Goal: Information Seeking & Learning: Learn about a topic

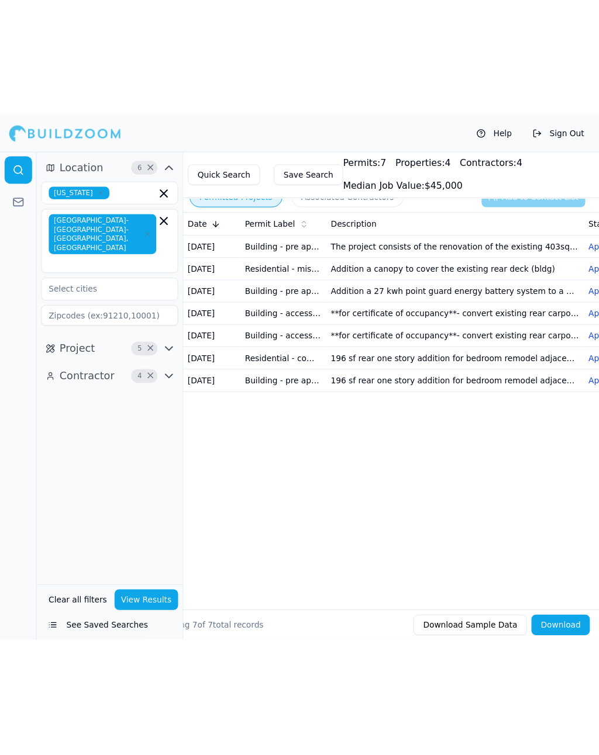
scroll to position [0, 219]
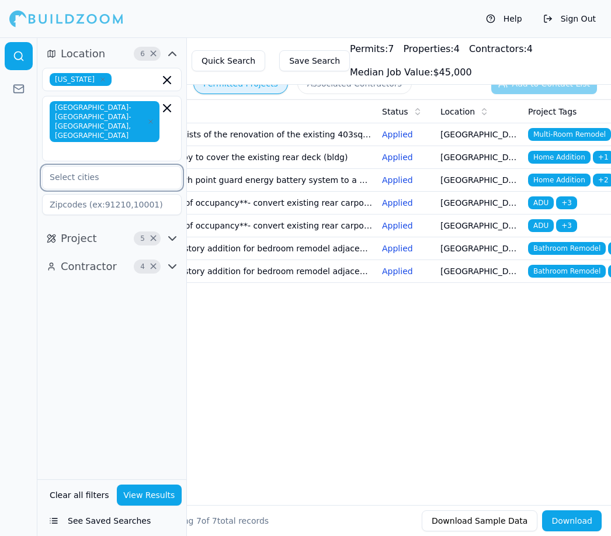
click at [88, 167] on div at bounding box center [112, 177] width 139 height 21
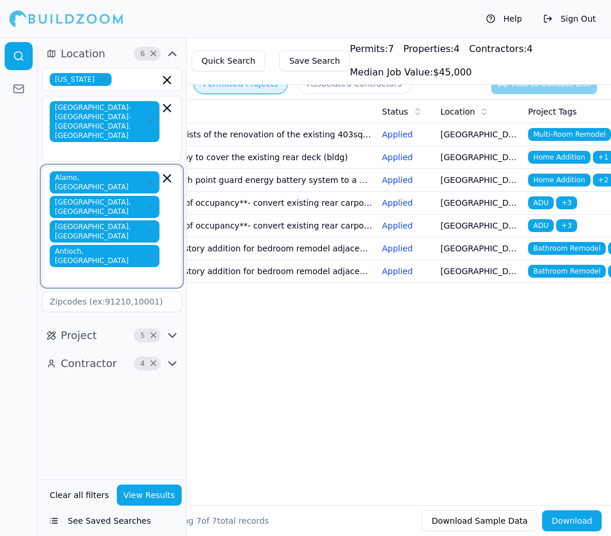
click at [126, 270] on input "text" at bounding box center [106, 276] width 108 height 12
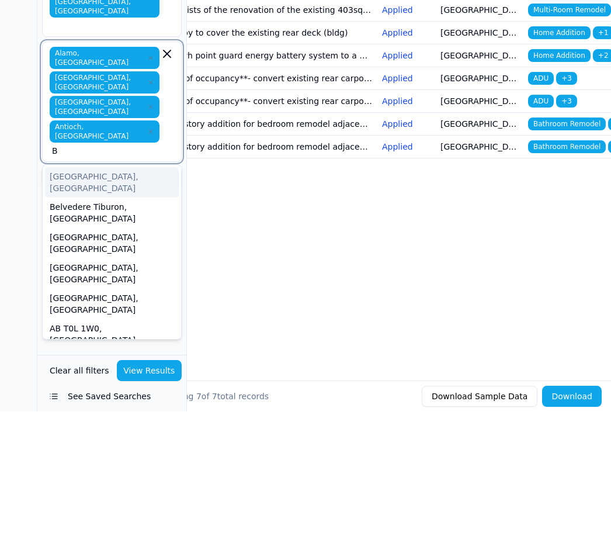
type input "B"
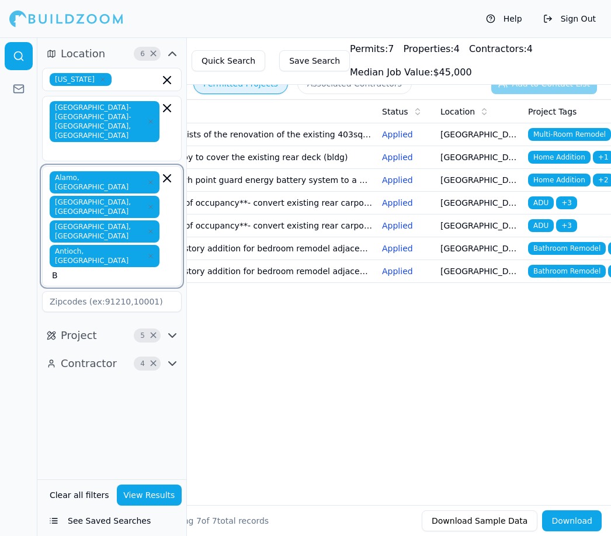
click at [130, 270] on input "B" at bounding box center [106, 276] width 108 height 12
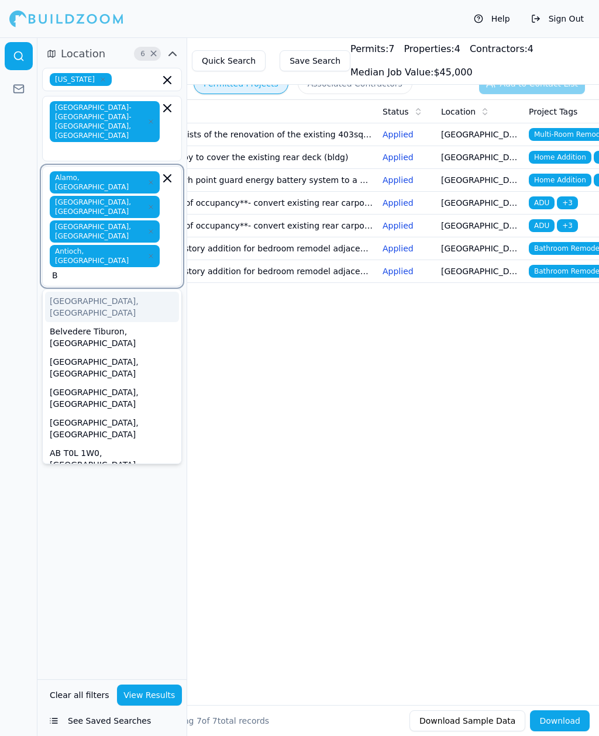
click at [123, 322] on div "Belvedere Tiburon, [GEOGRAPHIC_DATA]" at bounding box center [112, 337] width 134 height 30
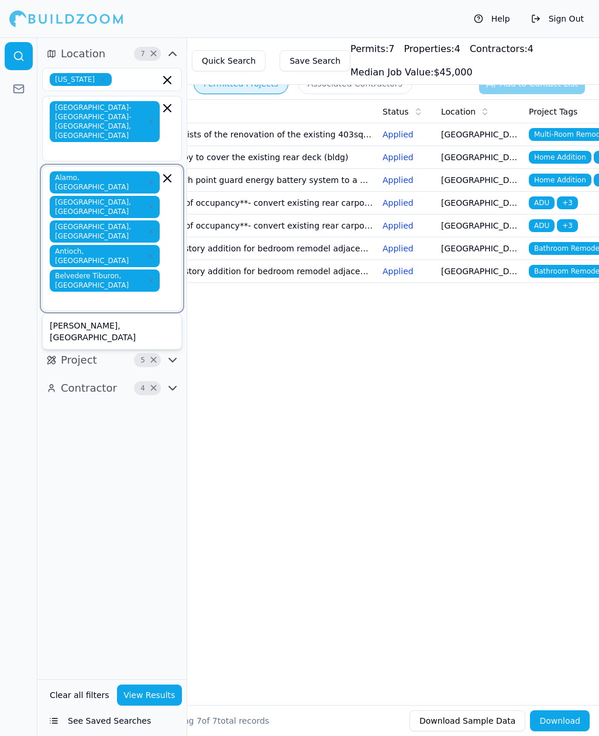
type input "B"
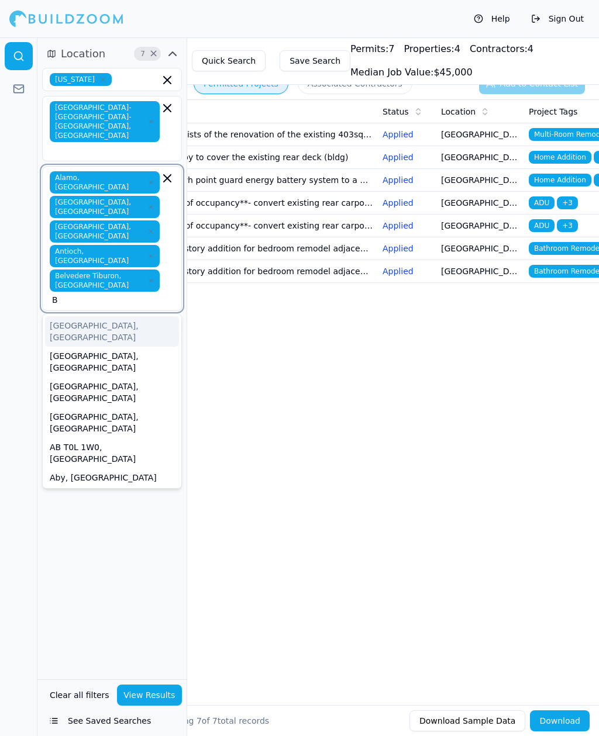
click at [77, 347] on div "[GEOGRAPHIC_DATA], [GEOGRAPHIC_DATA]" at bounding box center [112, 362] width 134 height 30
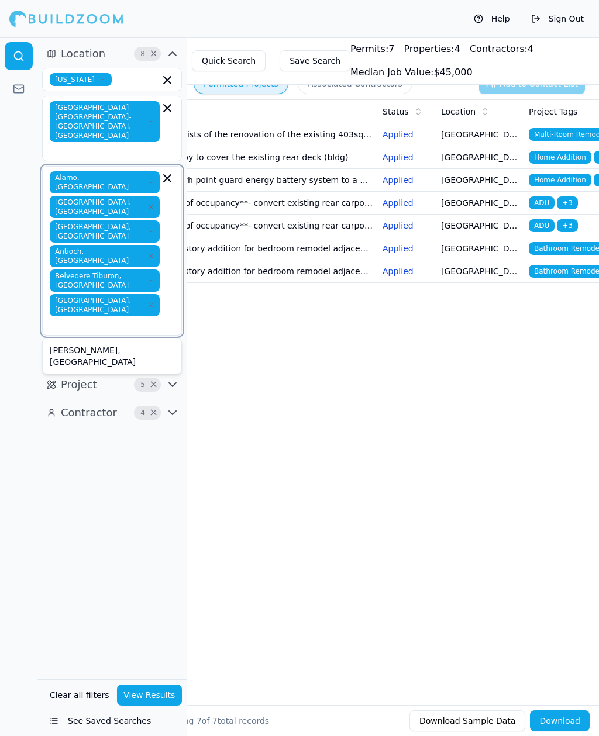
type input "B"
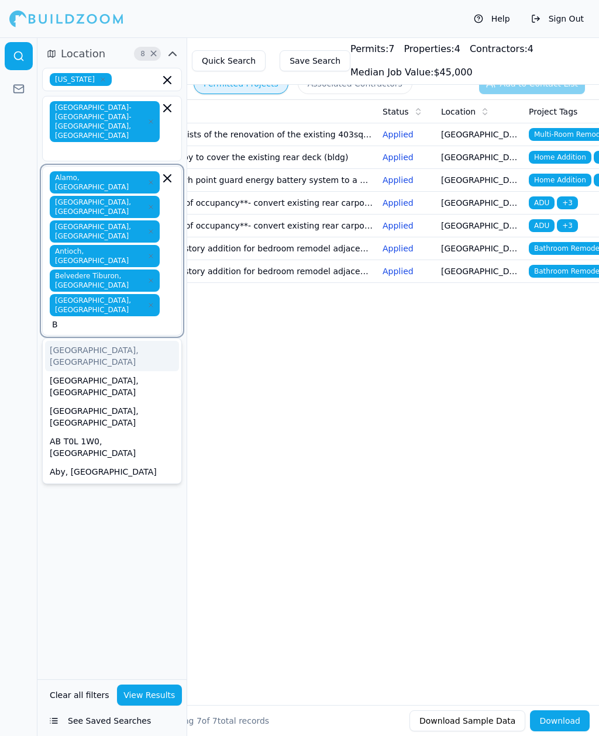
click at [91, 341] on div "[GEOGRAPHIC_DATA], [GEOGRAPHIC_DATA]" at bounding box center [112, 356] width 134 height 30
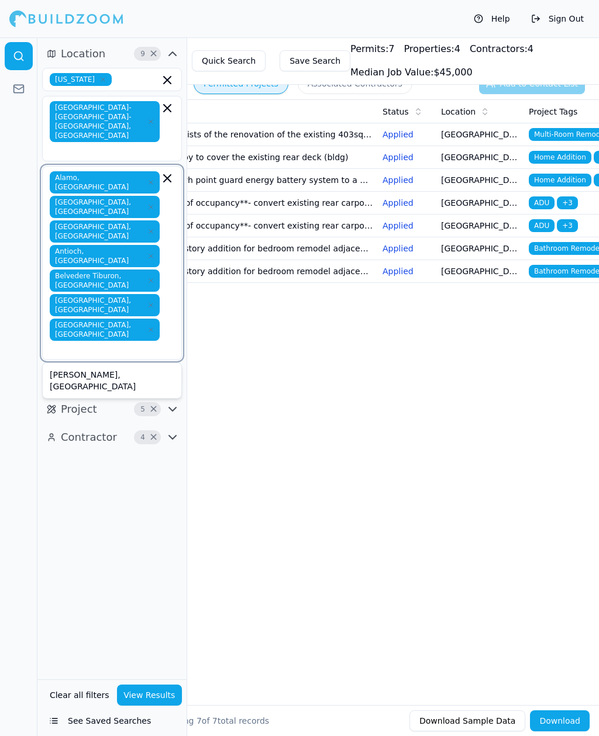
type input "C"
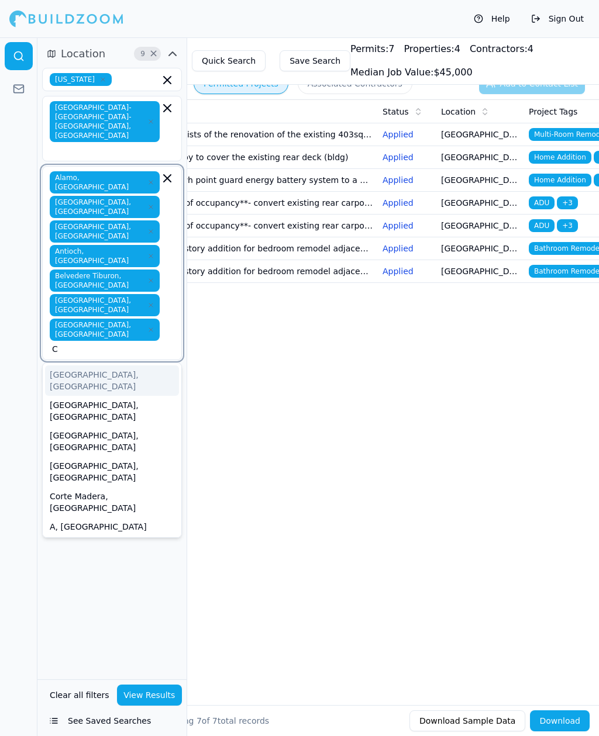
click at [108, 396] on div "[GEOGRAPHIC_DATA], [GEOGRAPHIC_DATA]" at bounding box center [112, 411] width 134 height 30
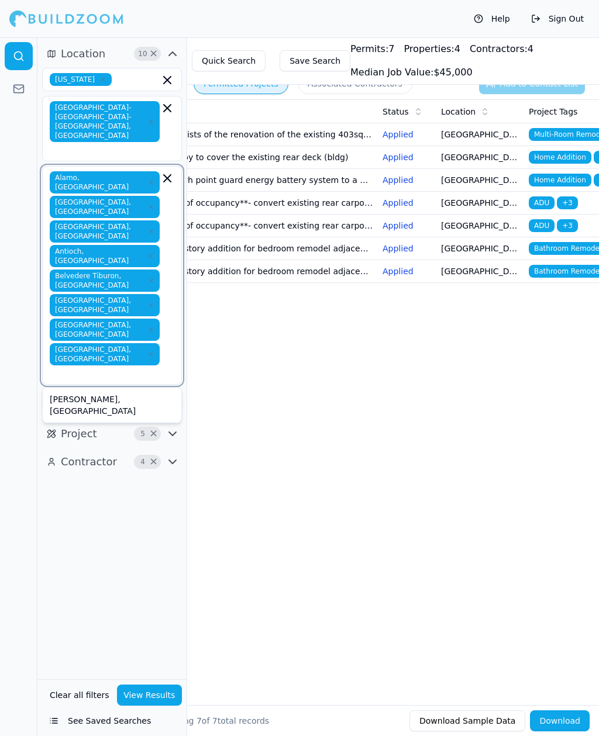
type input "C"
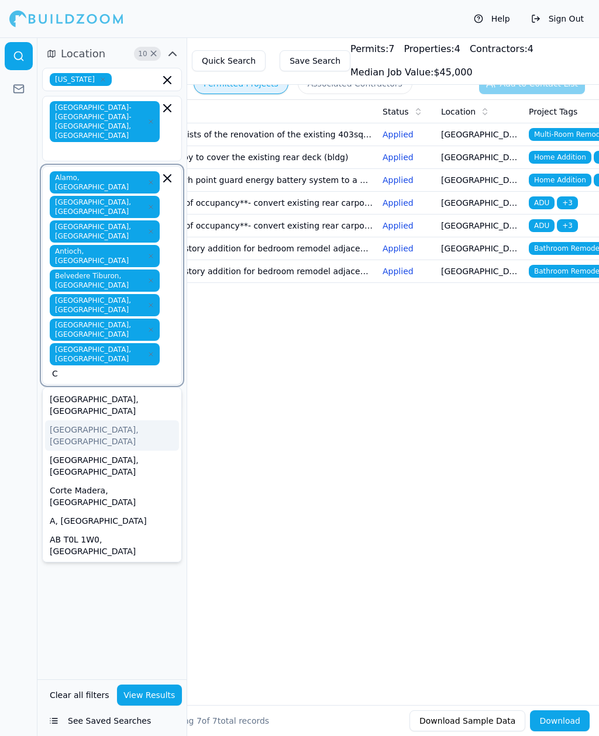
click at [92, 420] on div "[GEOGRAPHIC_DATA], [GEOGRAPHIC_DATA]" at bounding box center [112, 435] width 134 height 30
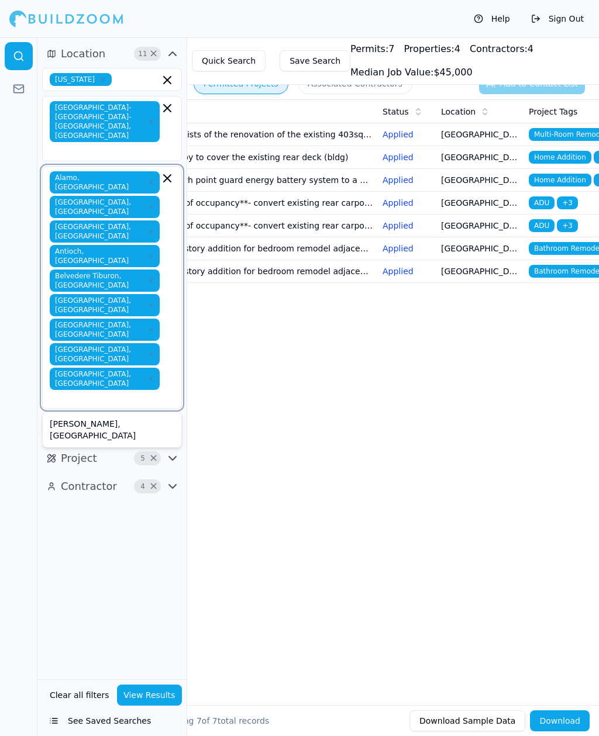
type input "C"
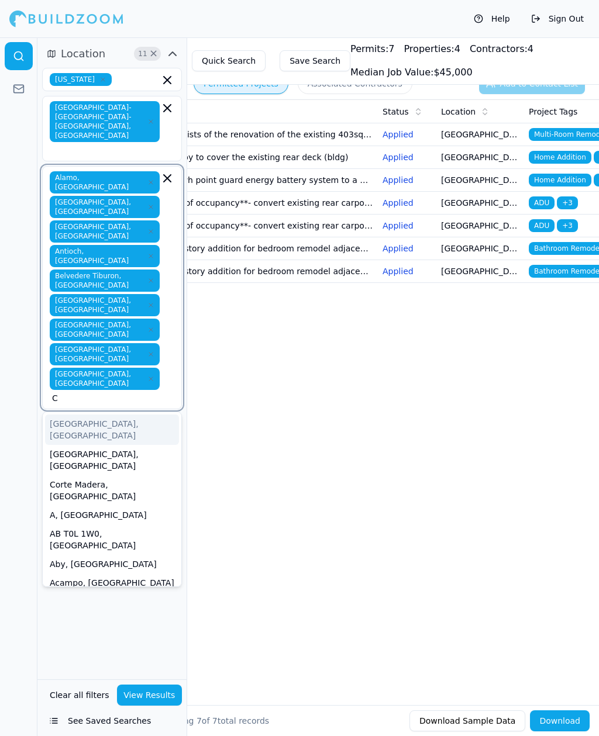
click at [85, 445] on div "[GEOGRAPHIC_DATA], [GEOGRAPHIC_DATA]" at bounding box center [112, 460] width 134 height 30
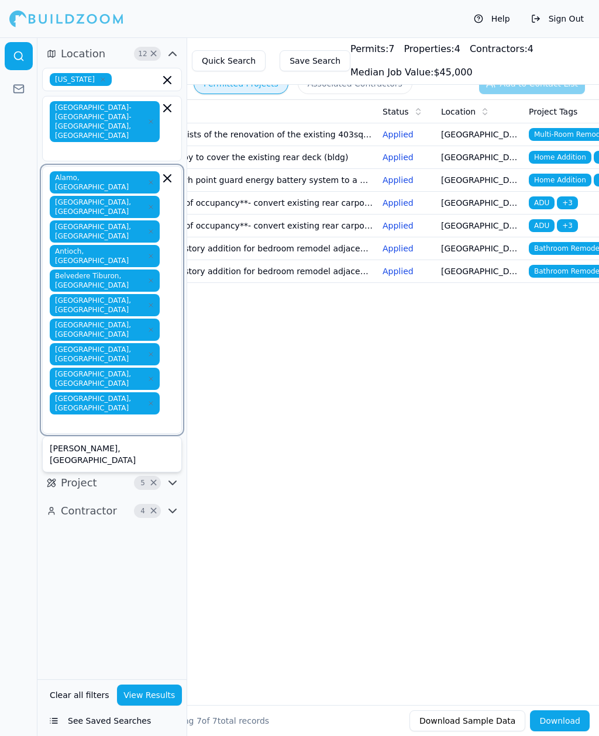
type input "C"
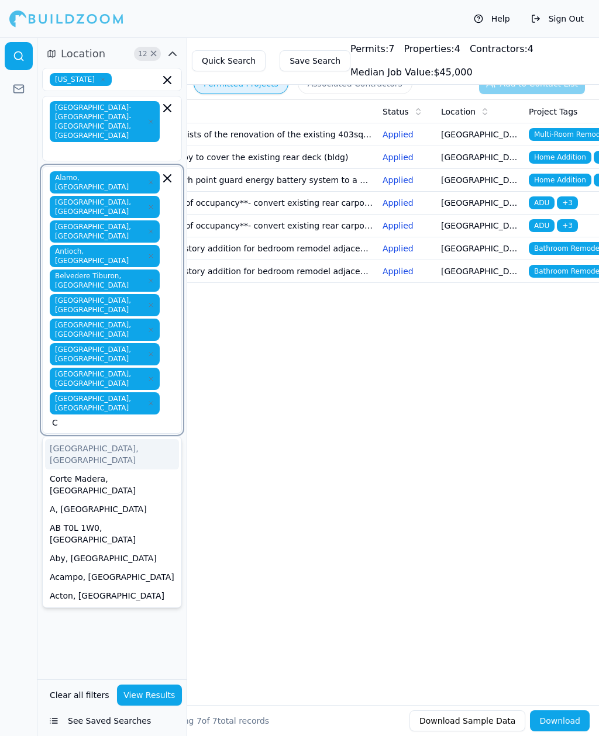
click at [92, 469] on div "Corte Madera, [GEOGRAPHIC_DATA]" at bounding box center [112, 484] width 134 height 30
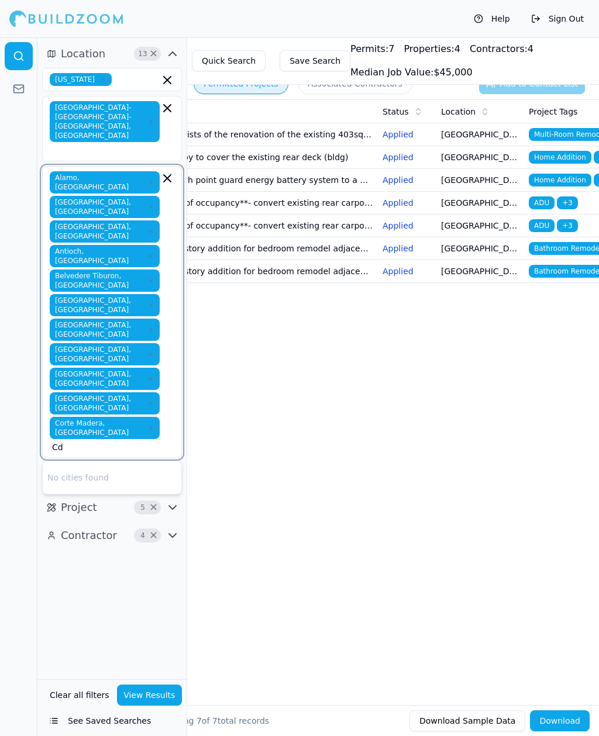
type input "C"
type input "D"
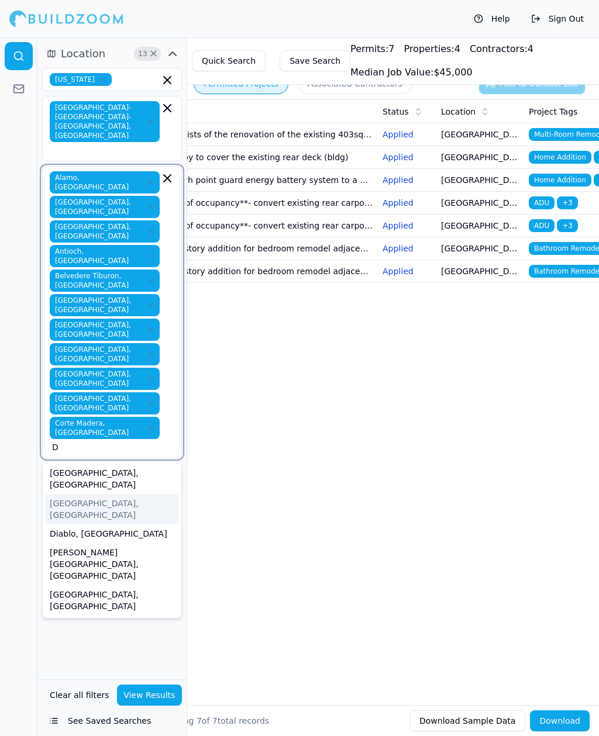
click at [85, 494] on div "[GEOGRAPHIC_DATA], [GEOGRAPHIC_DATA]" at bounding box center [112, 509] width 134 height 30
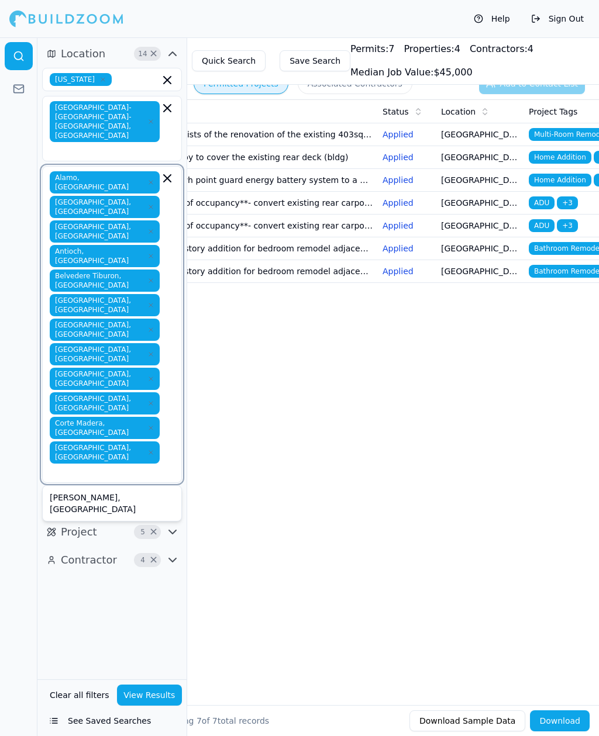
type input "D"
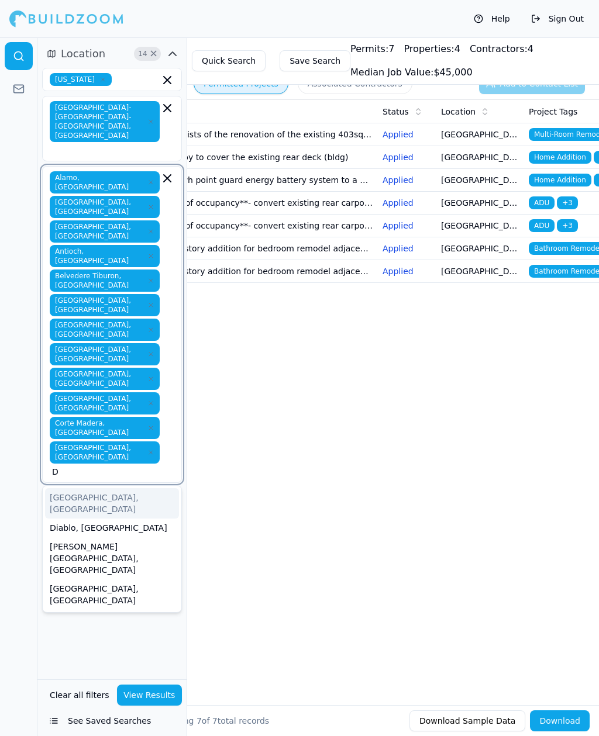
click at [70, 519] on div "Diablo, [GEOGRAPHIC_DATA]" at bounding box center [112, 528] width 134 height 19
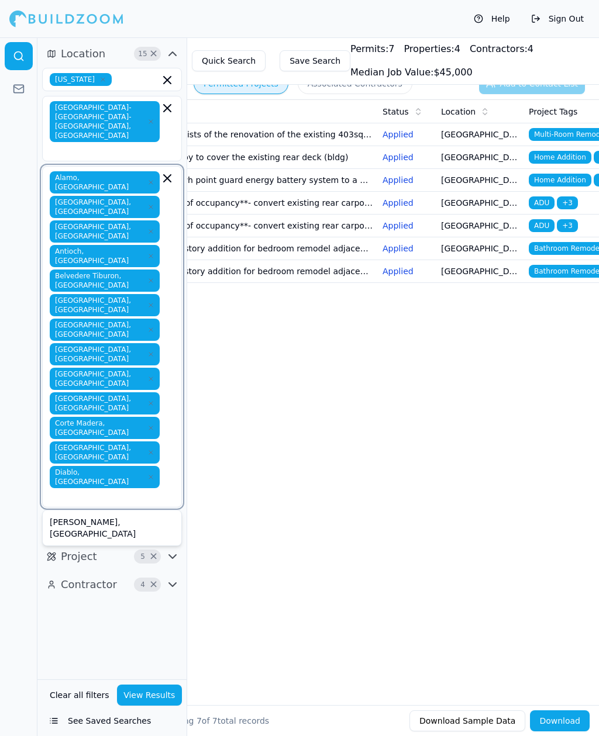
type input "C"
type input "D"
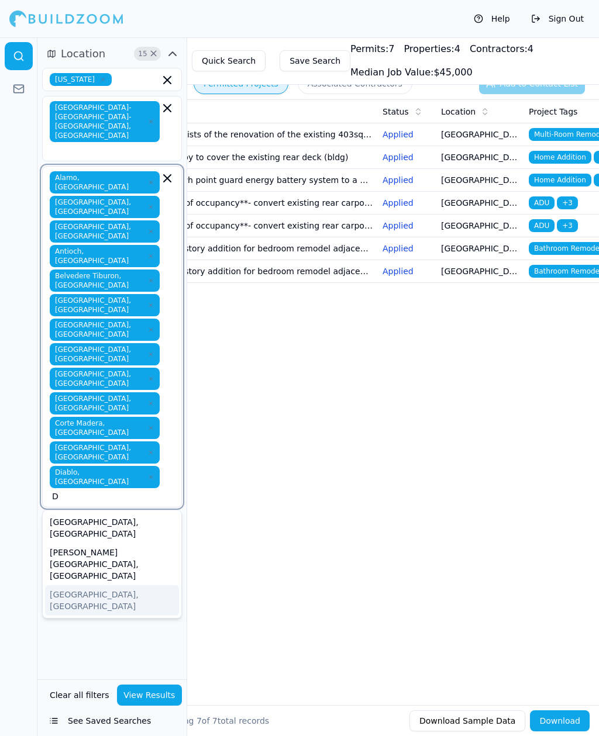
click at [91, 535] on div "[GEOGRAPHIC_DATA], [GEOGRAPHIC_DATA]" at bounding box center [112, 600] width 134 height 30
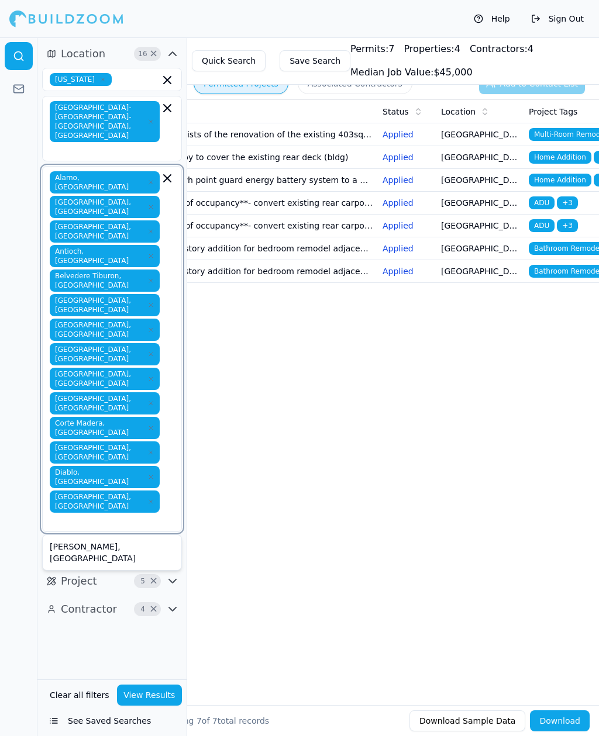
type input "D"
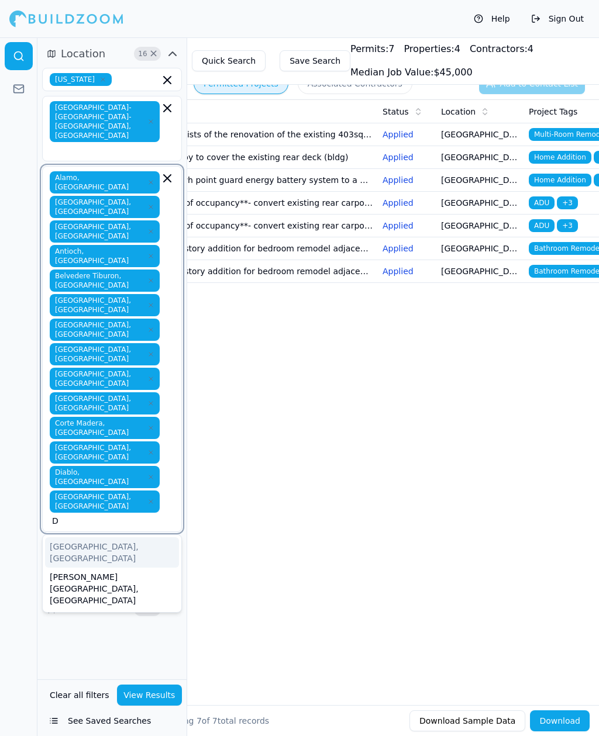
click at [99, 535] on div "[GEOGRAPHIC_DATA], [GEOGRAPHIC_DATA]" at bounding box center [112, 552] width 134 height 30
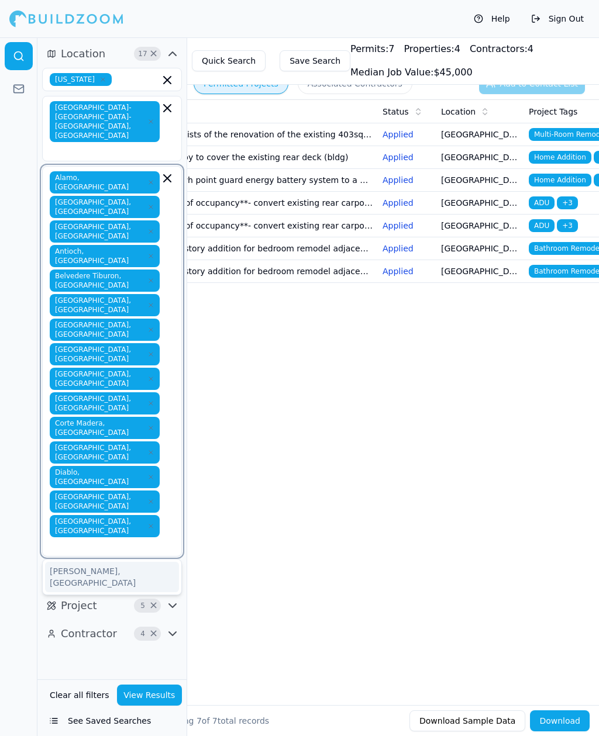
type input "E"
click at [95, 535] on div "El Cerrito, [GEOGRAPHIC_DATA]" at bounding box center [112, 577] width 134 height 30
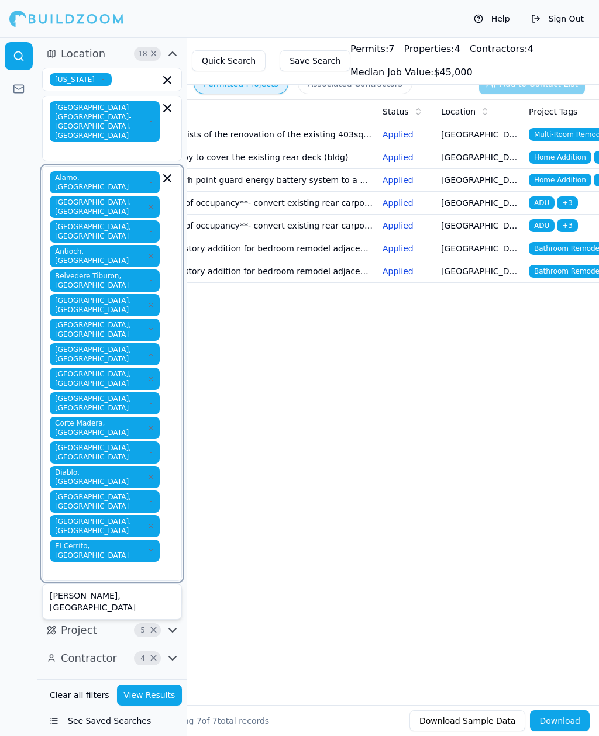
type input "E"
click at [96, 535] on div "El Sobrante, [GEOGRAPHIC_DATA]" at bounding box center [112, 601] width 134 height 30
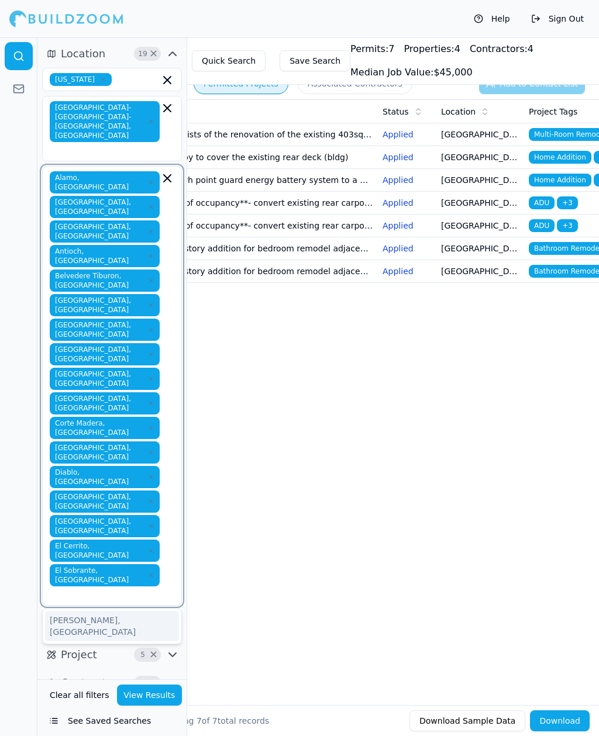
type input "E"
click at [87, 535] on div "[GEOGRAPHIC_DATA], [GEOGRAPHIC_DATA]" at bounding box center [112, 626] width 134 height 30
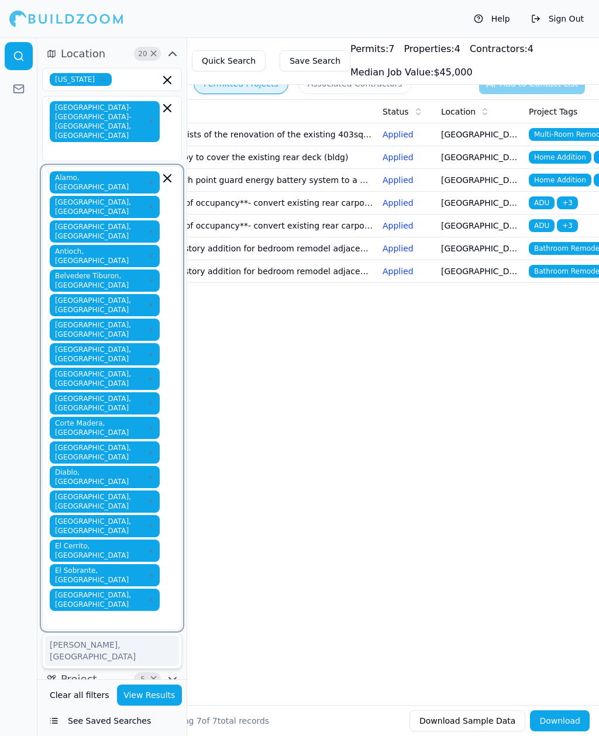
type input "F"
type input "G"
type input "H"
click at [83, 535] on div "[GEOGRAPHIC_DATA], [GEOGRAPHIC_DATA]" at bounding box center [112, 681] width 134 height 30
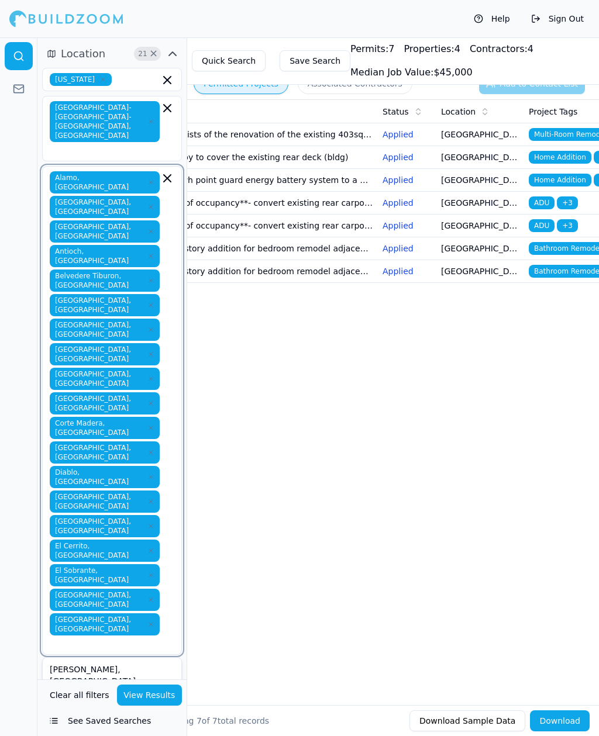
type input "H"
click at [92, 535] on div "Hercules, [GEOGRAPHIC_DATA]" at bounding box center [112, 705] width 134 height 30
type input "I"
type input "J"
type input "K"
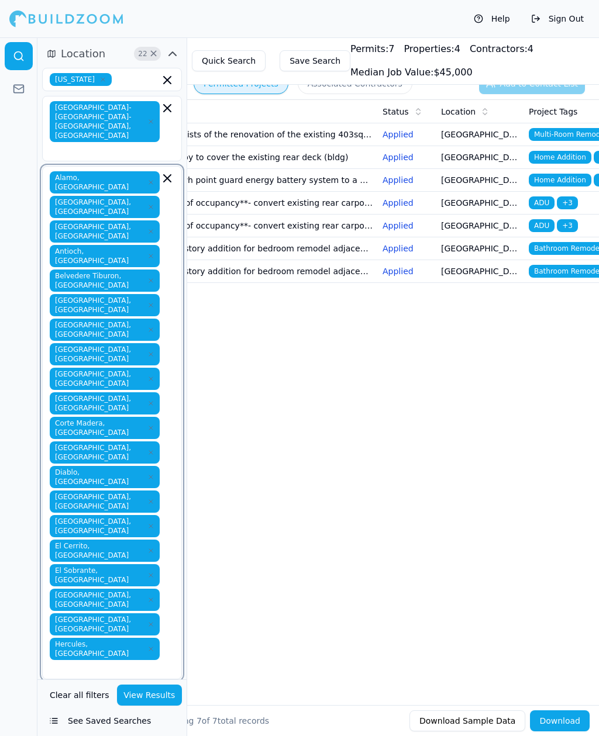
type input "L"
click at [85, 535] on div "[GEOGRAPHIC_DATA], [GEOGRAPHIC_DATA]" at bounding box center [112, 730] width 134 height 30
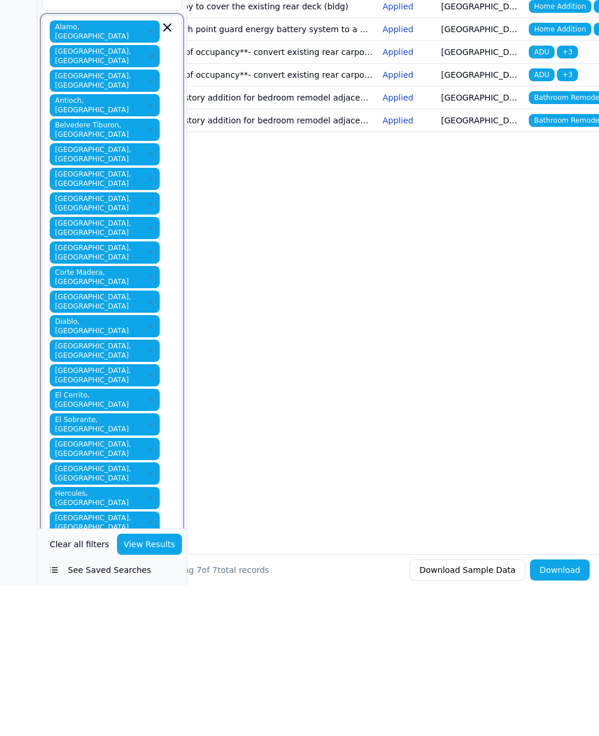
type input "M"
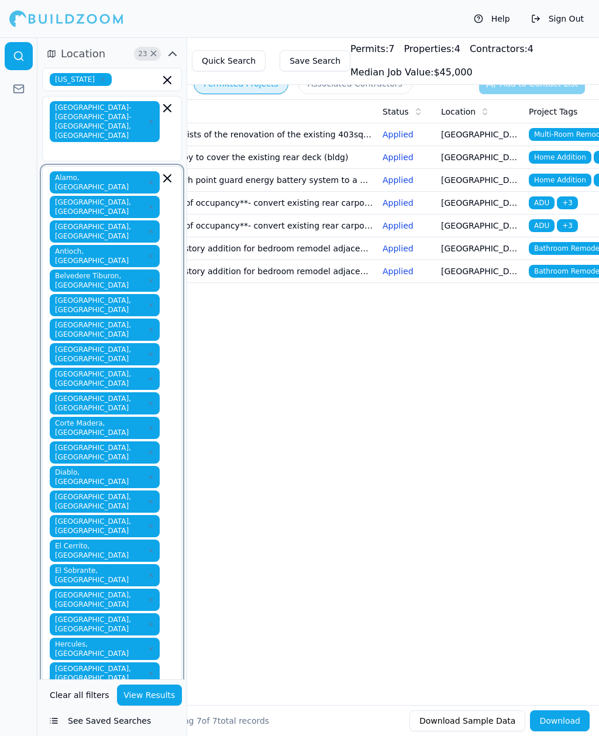
click at [143, 535] on input "M" at bounding box center [106, 693] width 108 height 12
click at [152, 535] on input "M" at bounding box center [106, 693] width 108 height 12
type input "M"
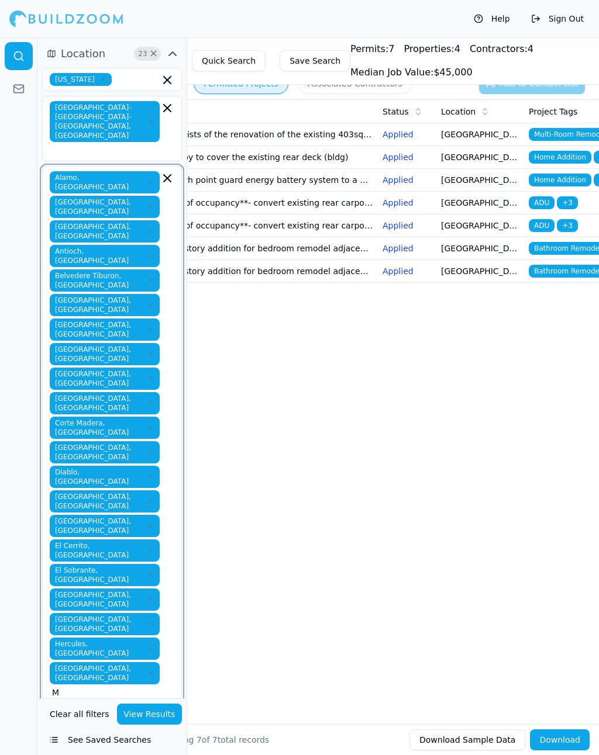
click at [142, 535] on input "M" at bounding box center [106, 693] width 108 height 12
click at [91, 535] on div "[GEOGRAPHIC_DATA], [GEOGRAPHIC_DATA]" at bounding box center [112, 755] width 134 height 30
click at [134, 535] on input "M" at bounding box center [106, 717] width 108 height 12
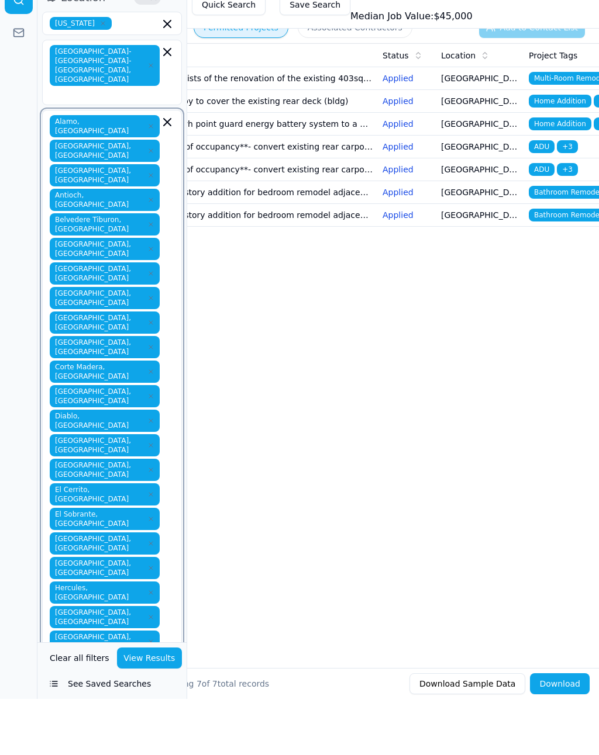
type input "Mi"
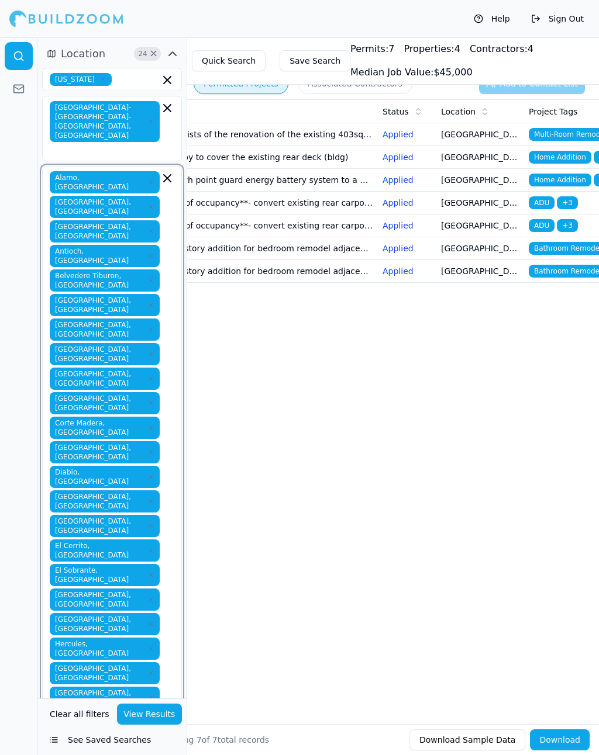
click at [136, 535] on input "Mi" at bounding box center [106, 717] width 108 height 12
click at [102, 535] on div "[GEOGRAPHIC_DATA], [GEOGRAPHIC_DATA]" at bounding box center [112, 749] width 134 height 30
click at [134, 535] on input "text" at bounding box center [106, 742] width 108 height 12
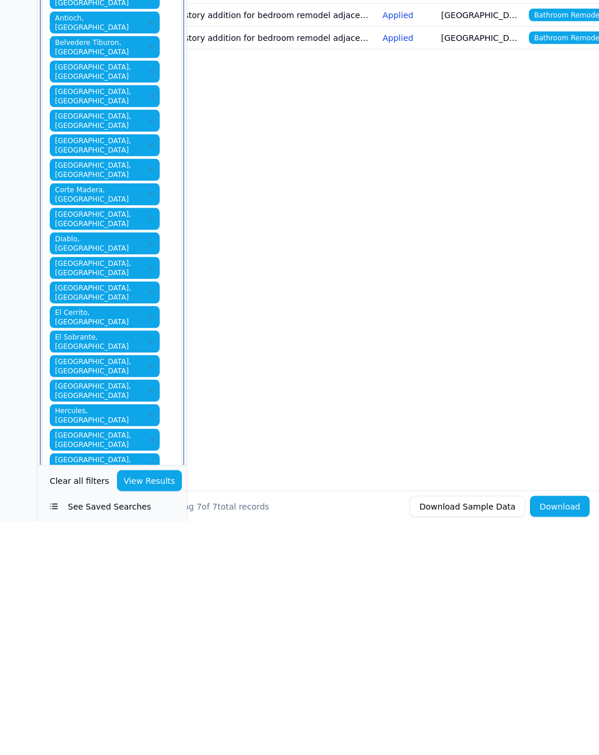
type input "M"
type input "N"
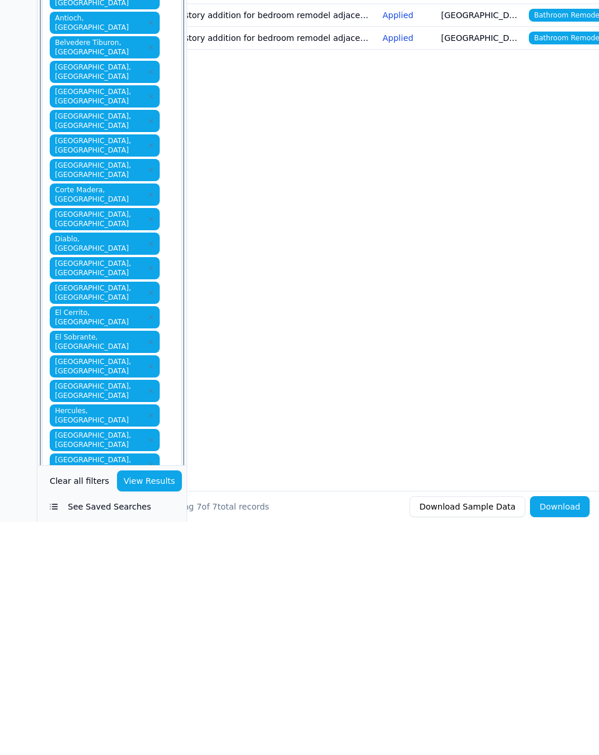
type input "O"
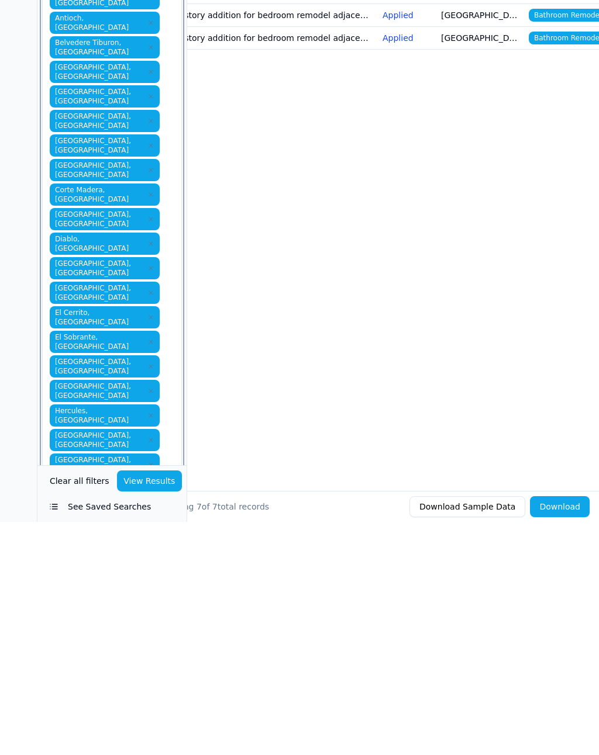
type input "P"
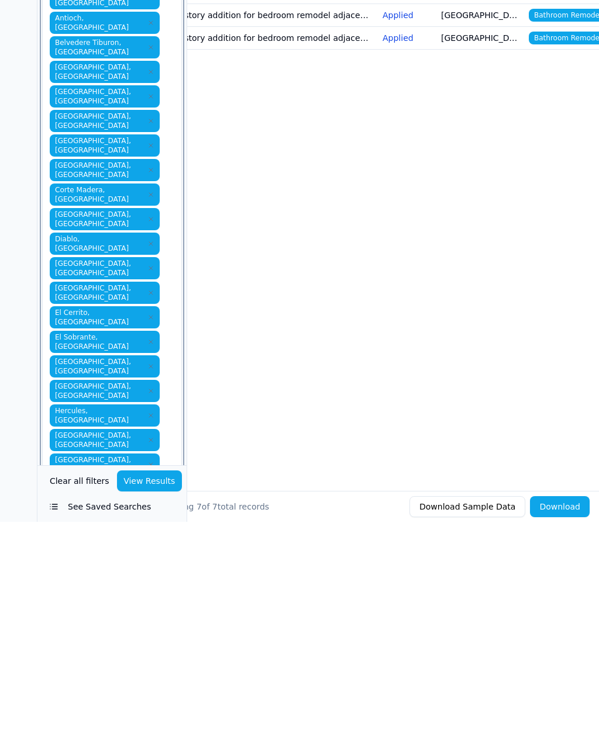
type input "Q"
type input "R"
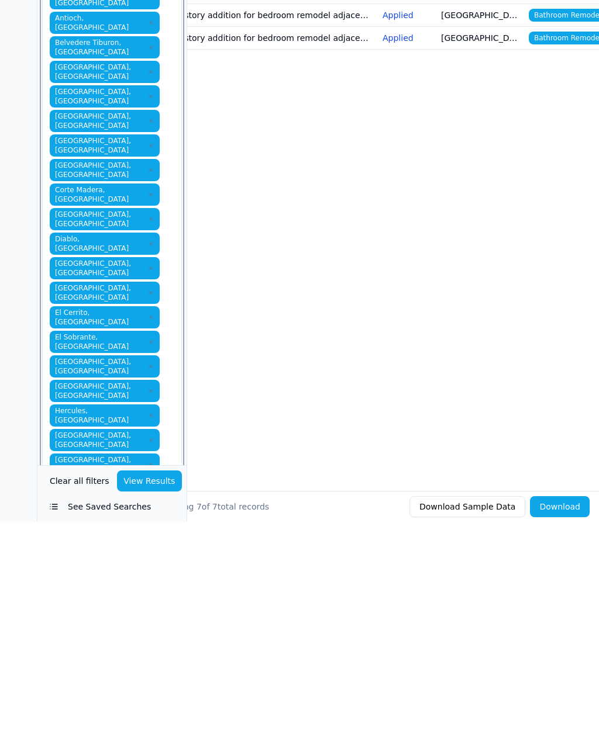
type input "R"
type input "S"
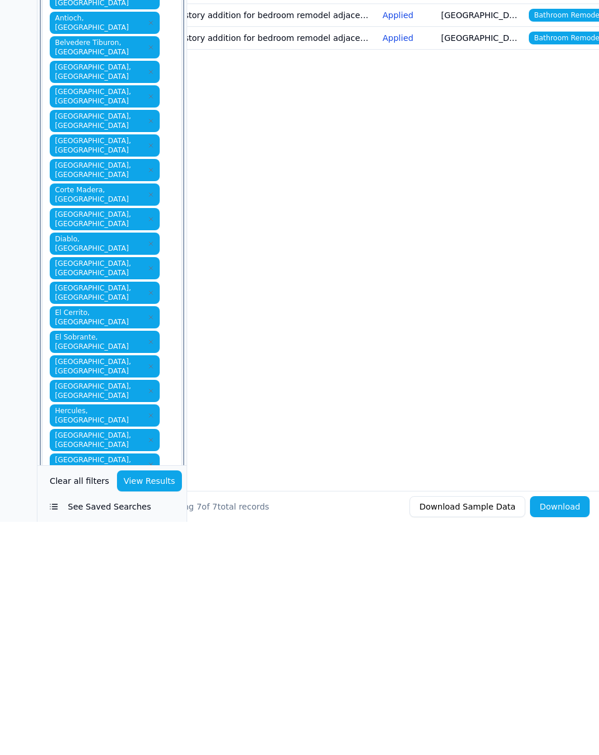
type input "S"
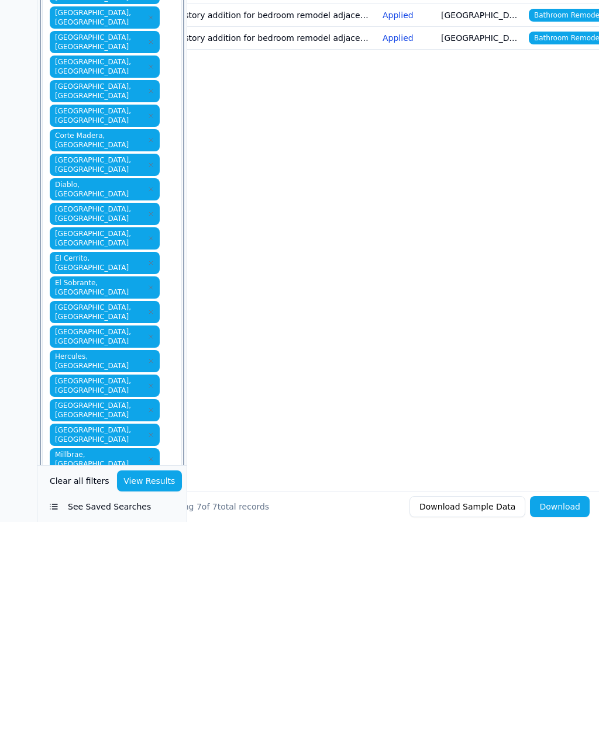
scroll to position [52, 0]
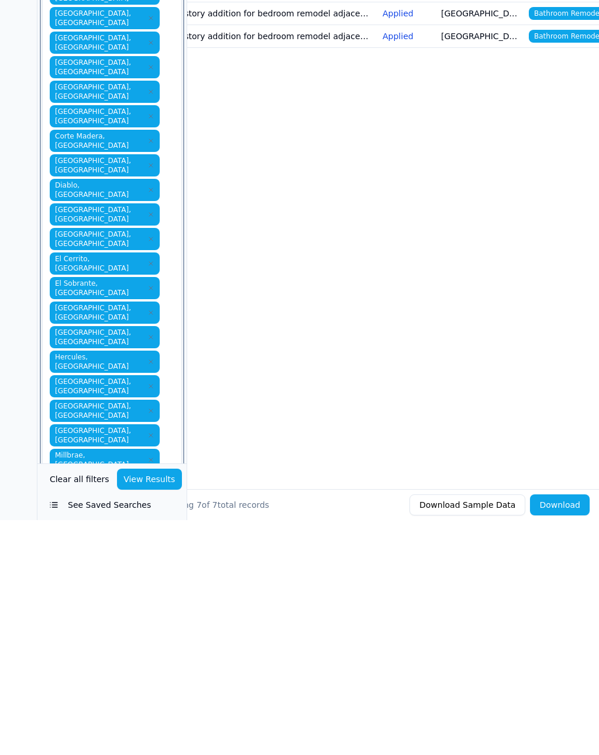
type input "S"
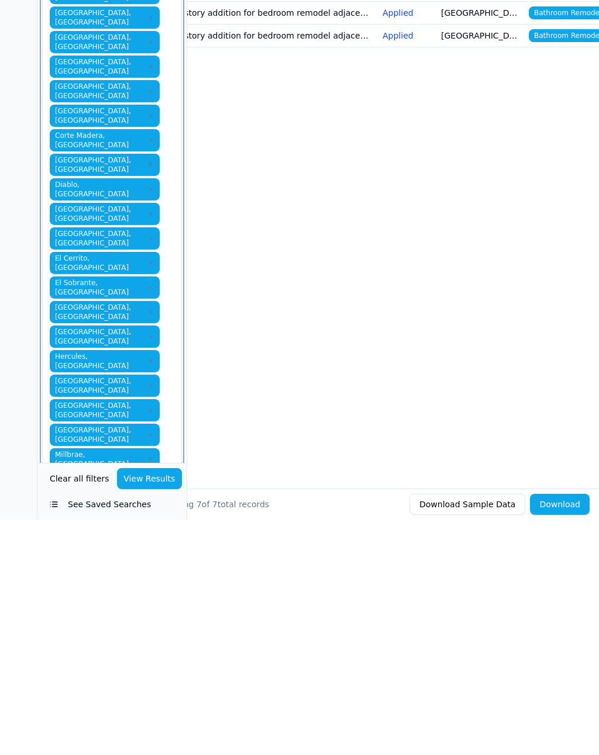
type input "T"
type input "U"
type input "V"
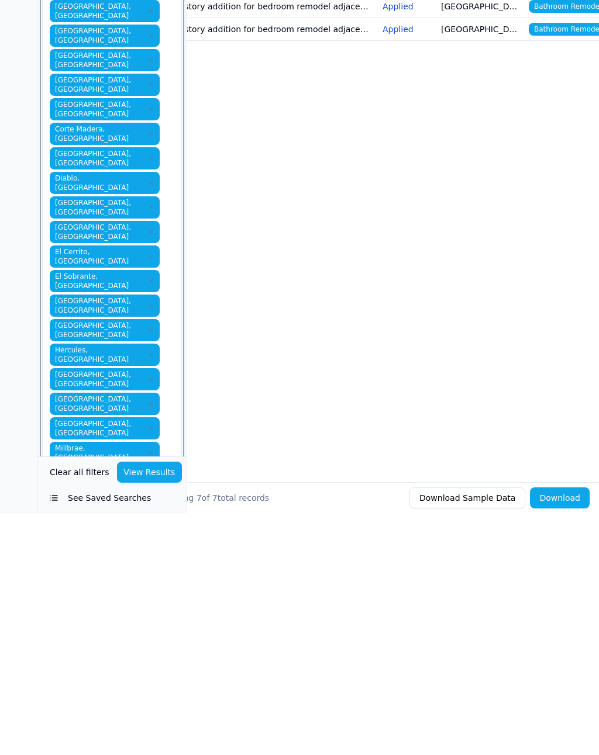
type input "W"
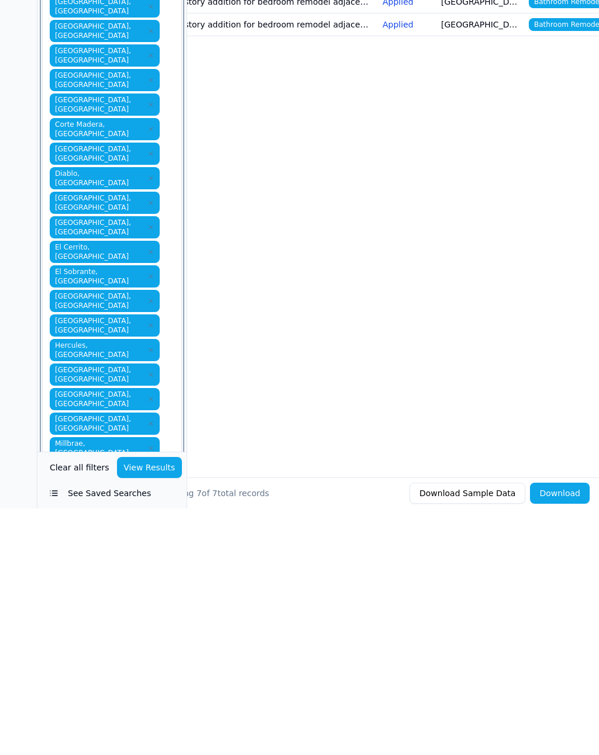
type input "W"
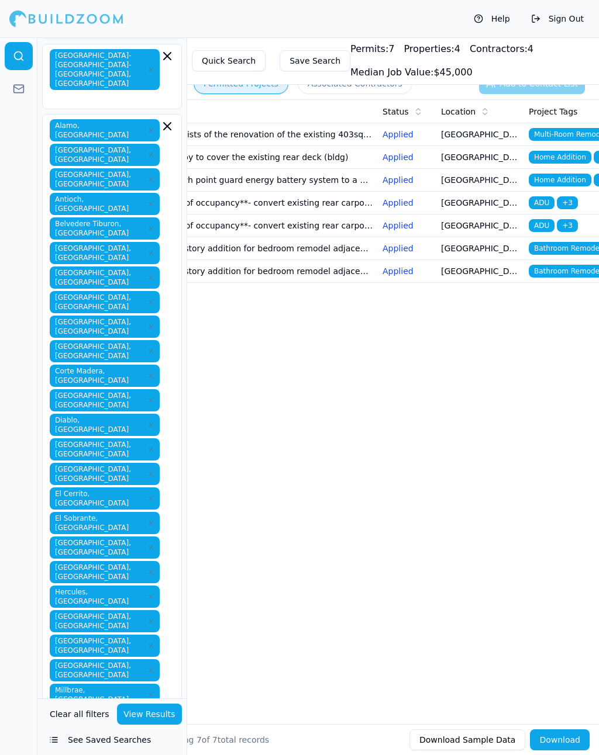
click at [437, 535] on div "Date Permit Label Description Status Location Project Tags [DATE] Building - pr…" at bounding box center [393, 393] width 412 height 588
click at [253, 535] on div "Date Permit Label Description Status Location Project Tags [DATE] Building - pr…" at bounding box center [393, 393] width 412 height 588
click at [163, 535] on div "[GEOGRAPHIC_DATA], [GEOGRAPHIC_DATA] [GEOGRAPHIC_DATA], [GEOGRAPHIC_DATA] [GEOG…" at bounding box center [112, 591] width 125 height 945
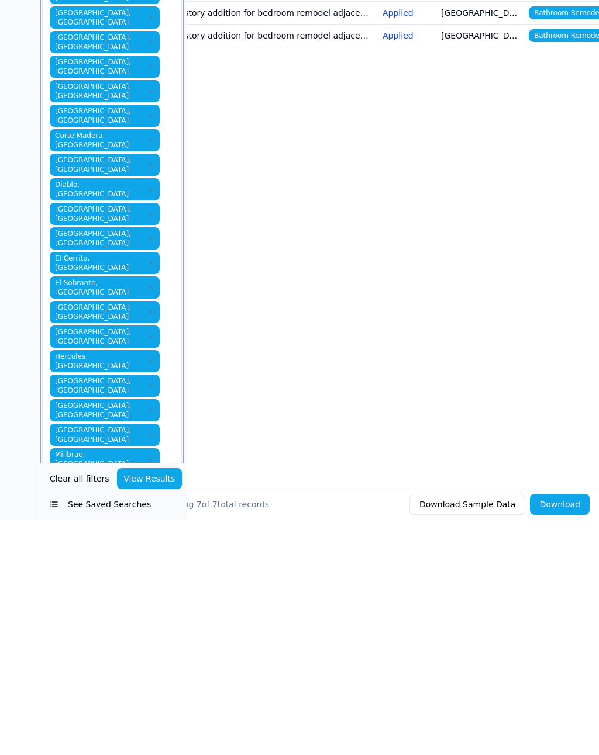
type input "X"
type input "Y"
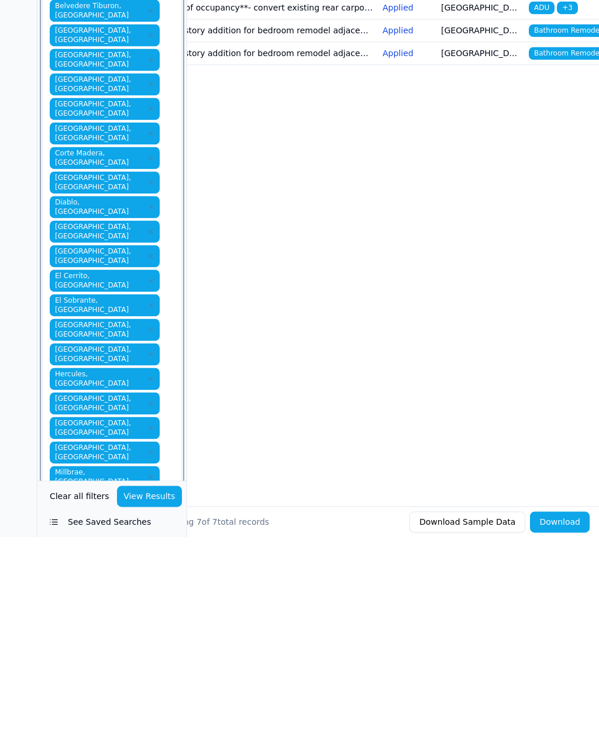
type input "Z"
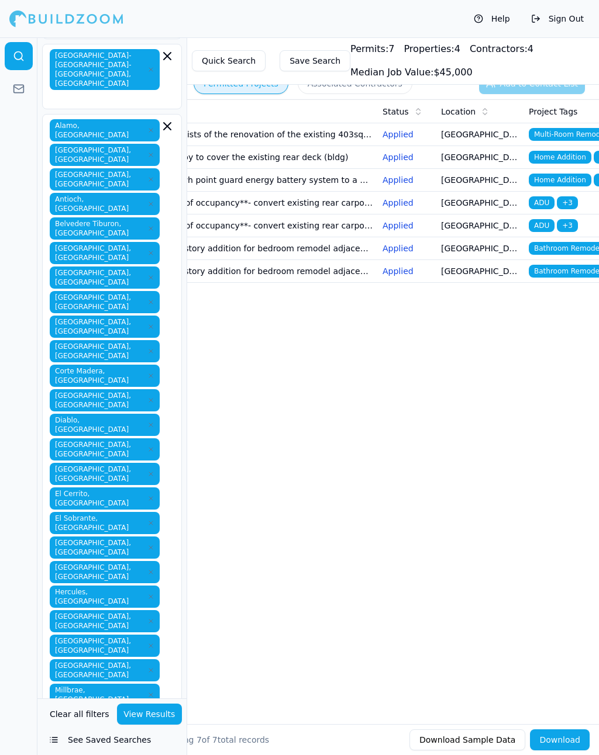
click at [155, 535] on button "View Results" at bounding box center [149, 714] width 65 height 21
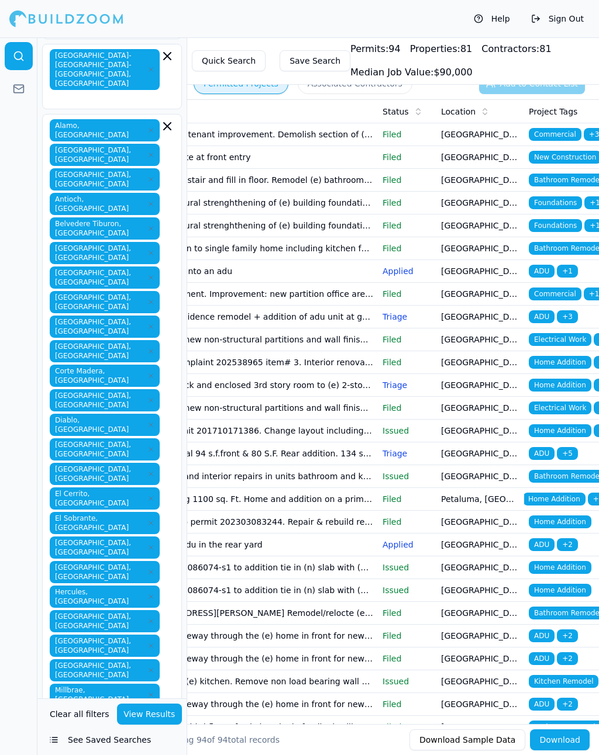
scroll to position [0, 5]
click at [305, 60] on button "Save Search" at bounding box center [314, 60] width 71 height 21
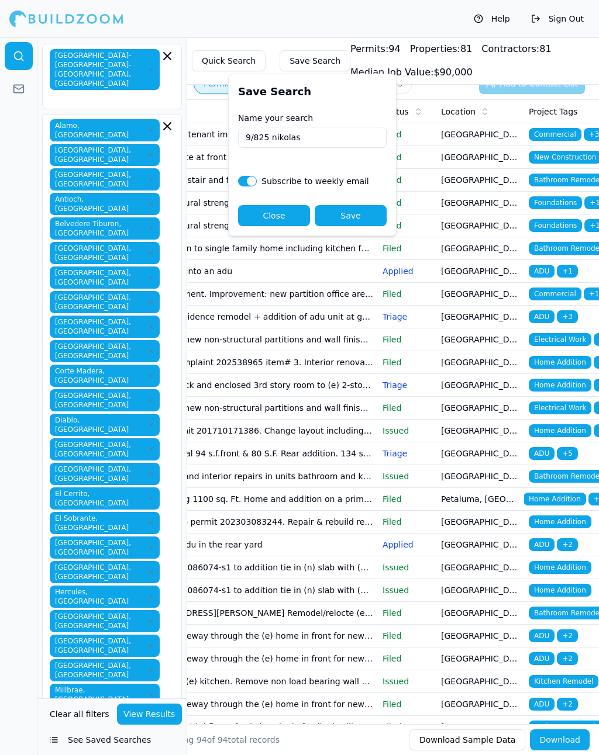
type input "9/825 nikolas"
click at [361, 219] on button "Save" at bounding box center [351, 215] width 72 height 21
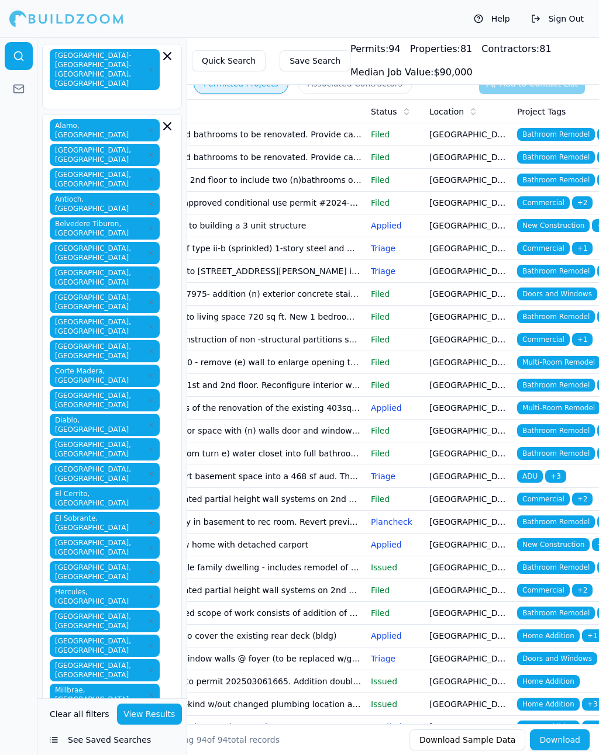
scroll to position [0, 231]
click at [461, 226] on td "[GEOGRAPHIC_DATA], [GEOGRAPHIC_DATA]" at bounding box center [468, 226] width 88 height 23
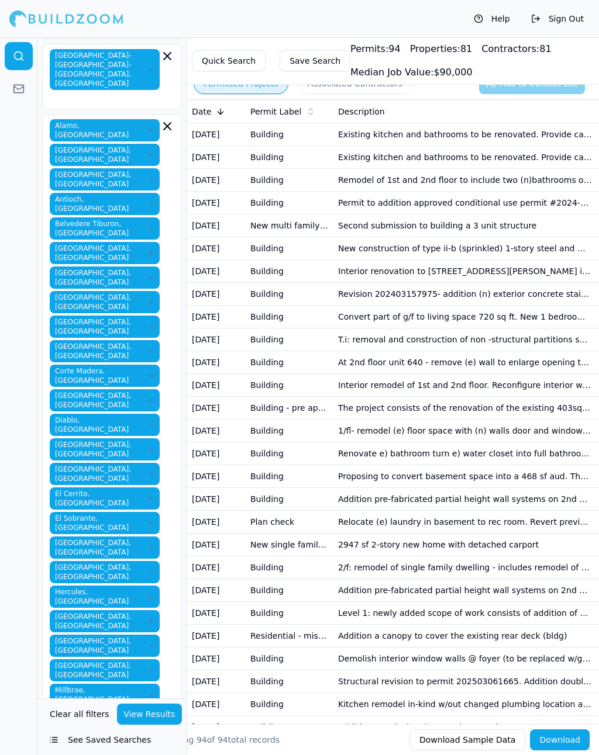
scroll to position [0, 0]
click at [405, 158] on td "Existing kitchen and bathrooms to be renovated. Provide cathedral ceiling at li…" at bounding box center [464, 157] width 263 height 23
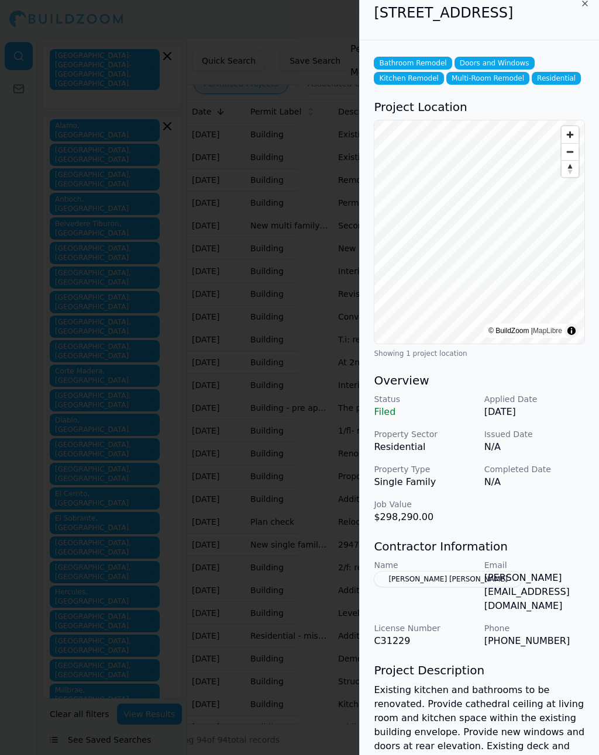
scroll to position [11, 0]
click at [426, 535] on button "[PERSON_NAME] [PERSON_NAME]" at bounding box center [448, 579] width 148 height 16
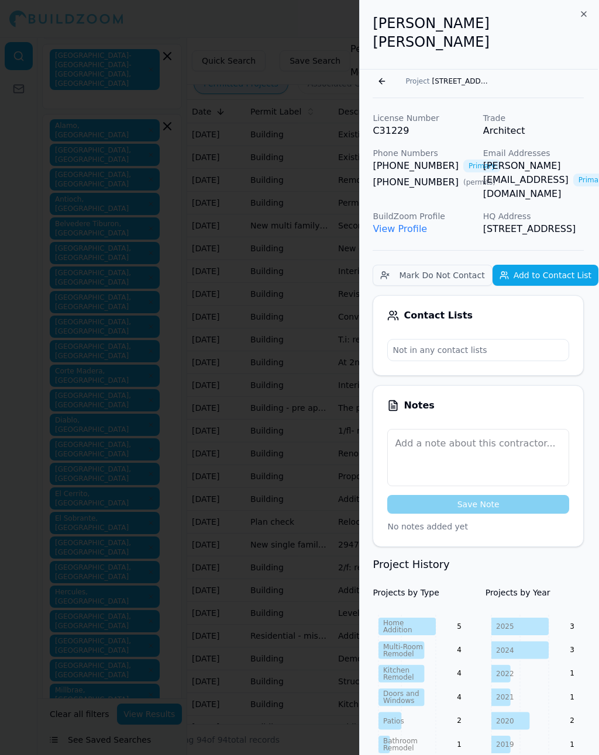
scroll to position [0, 1]
click at [236, 79] on div at bounding box center [299, 377] width 599 height 755
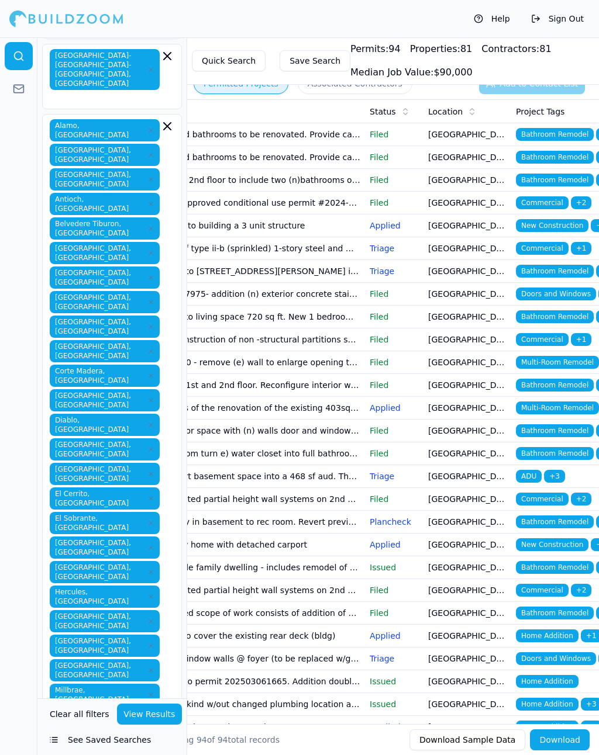
scroll to position [0, 232]
click at [541, 203] on span "Commercial" at bounding box center [542, 202] width 53 height 13
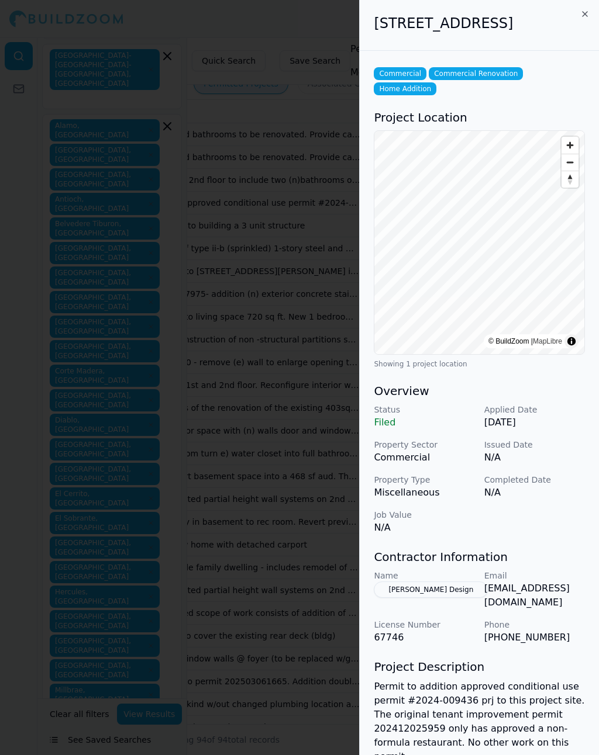
click at [410, 535] on button "[PERSON_NAME] Design" at bounding box center [431, 590] width 114 height 16
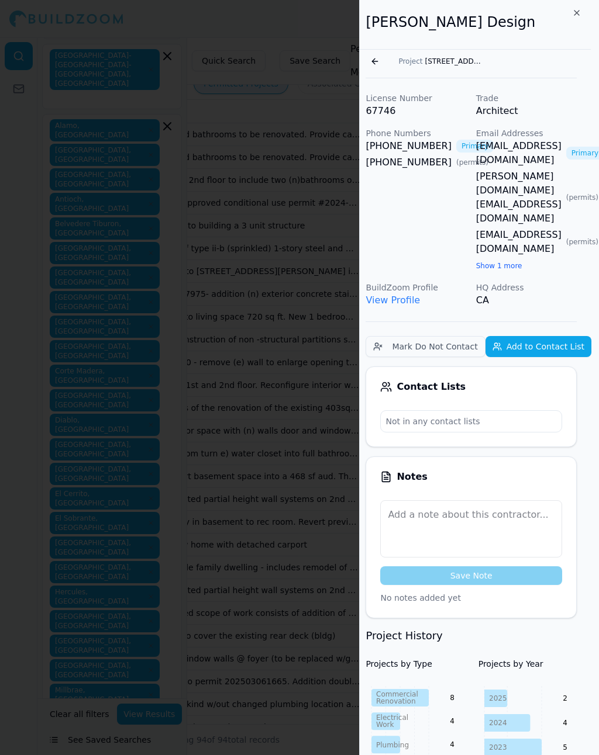
scroll to position [1, 9]
click at [271, 29] on div at bounding box center [299, 377] width 599 height 755
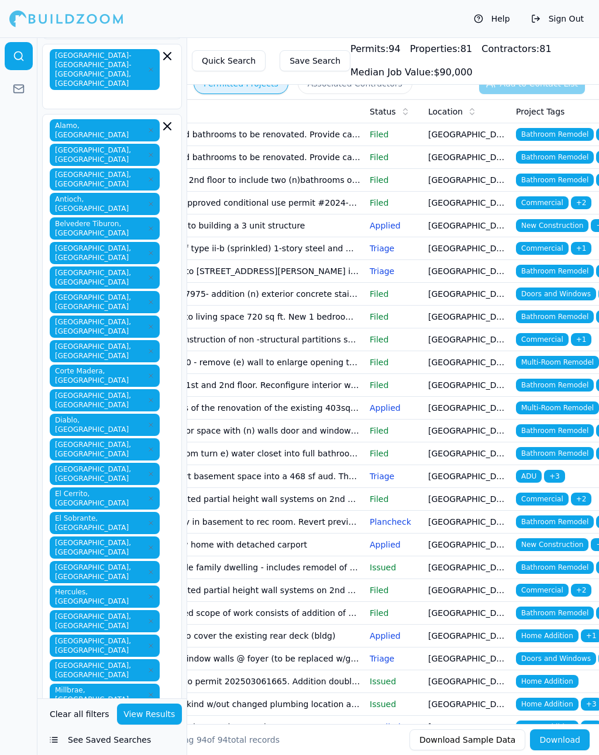
scroll to position [0, 232]
click at [550, 182] on span "Bathroom Remodel" at bounding box center [555, 180] width 78 height 13
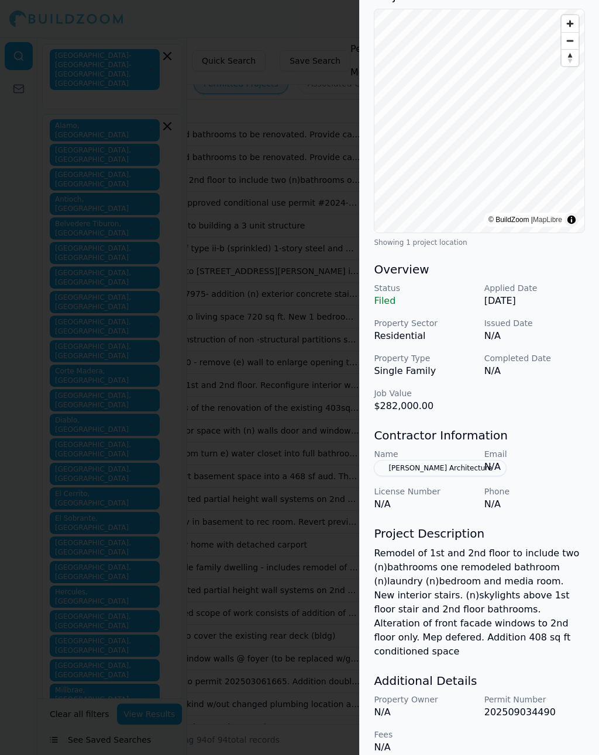
scroll to position [140, 0]
click at [423, 472] on button "[PERSON_NAME] Architecture" at bounding box center [440, 469] width 133 height 16
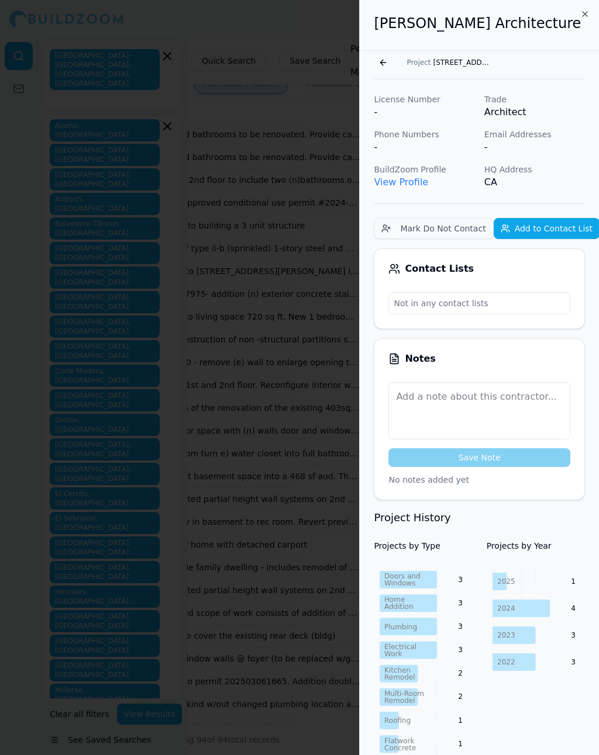
scroll to position [0, 0]
click at [407, 186] on link "View Profile" at bounding box center [401, 182] width 54 height 11
click at [293, 37] on div at bounding box center [299, 377] width 599 height 755
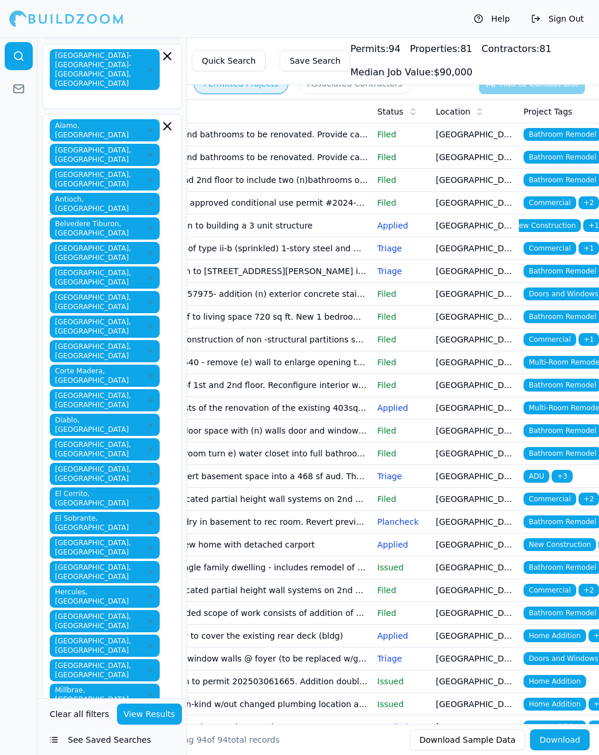
scroll to position [0, 226]
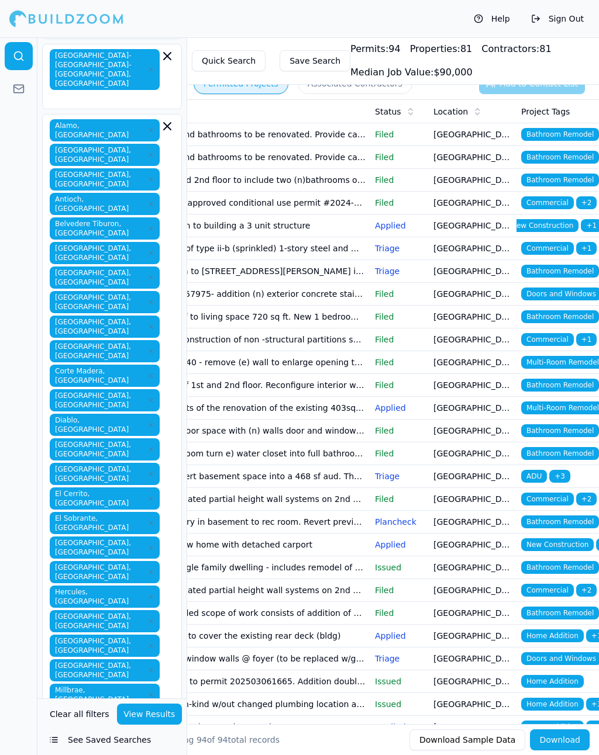
click at [552, 204] on span "Commercial" at bounding box center [547, 202] width 53 height 13
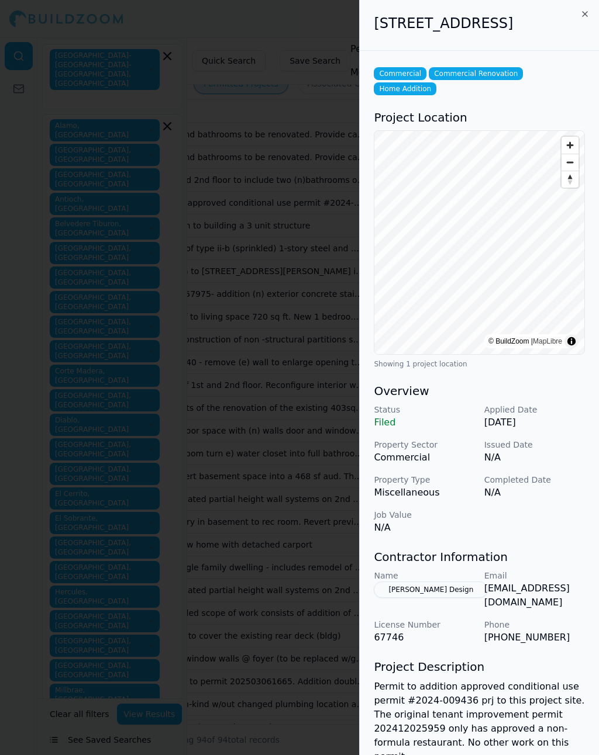
click at [259, 29] on div at bounding box center [299, 377] width 599 height 755
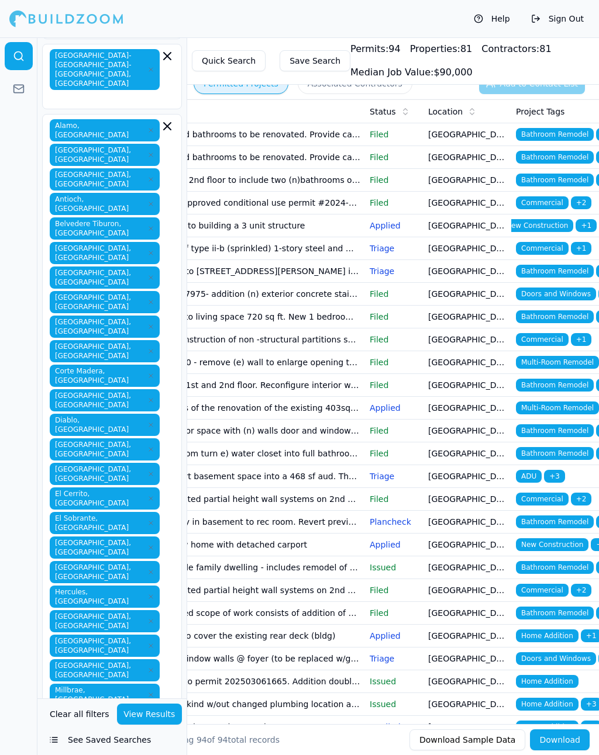
scroll to position [0, 232]
click at [547, 177] on span "Bathroom Remodel" at bounding box center [555, 180] width 78 height 13
